Goal: Transaction & Acquisition: Book appointment/travel/reservation

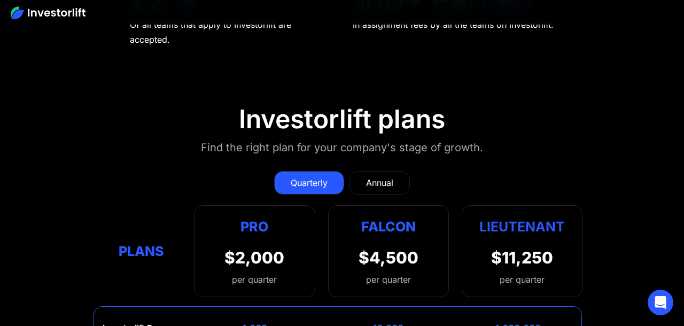
scroll to position [4440, 0]
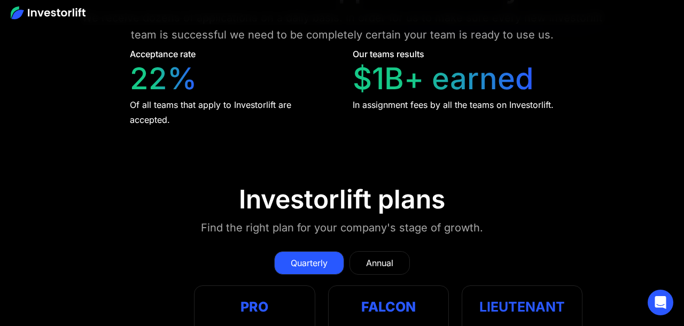
click at [385, 256] on div "Annual" at bounding box center [379, 262] width 27 height 13
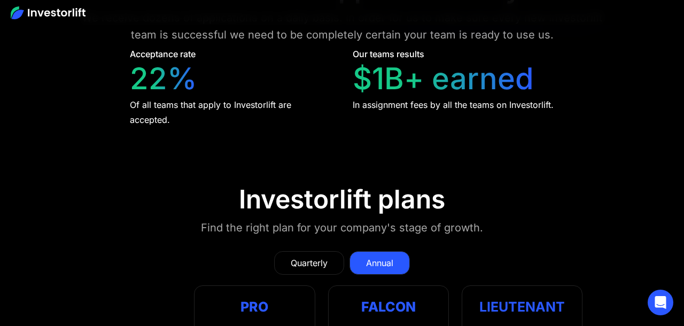
click at [313, 256] on div "Quarterly" at bounding box center [309, 262] width 37 height 13
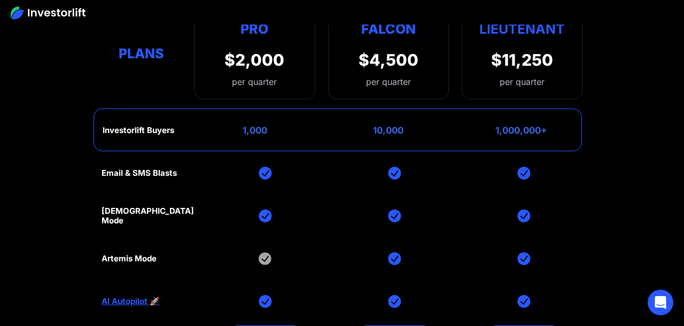
scroll to position [4727, 0]
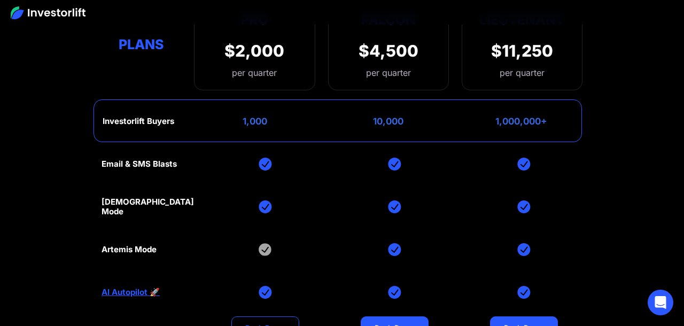
click at [240, 316] on link "Book Demo" at bounding box center [265, 327] width 68 height 23
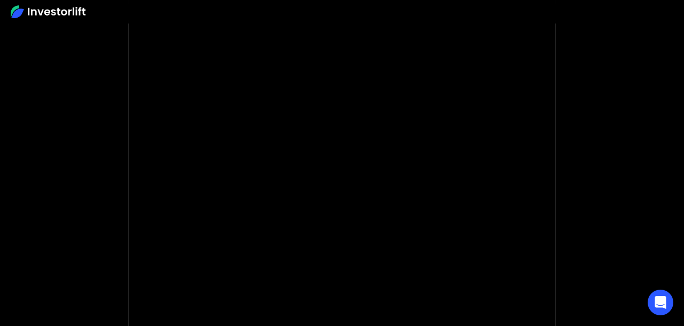
scroll to position [4, 0]
click at [638, 145] on body "**********" at bounding box center [342, 315] width 684 height 639
